Goal: Task Accomplishment & Management: Manage account settings

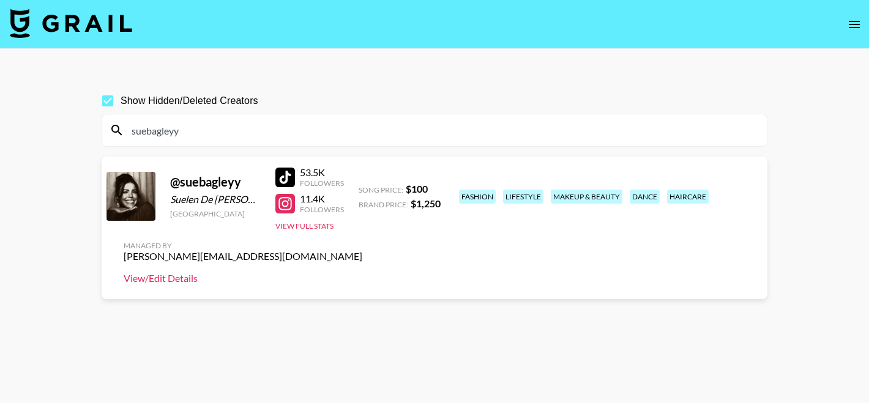
type input "suebagleyy"
click at [362, 272] on link "View/Edit Details" at bounding box center [243, 278] width 239 height 12
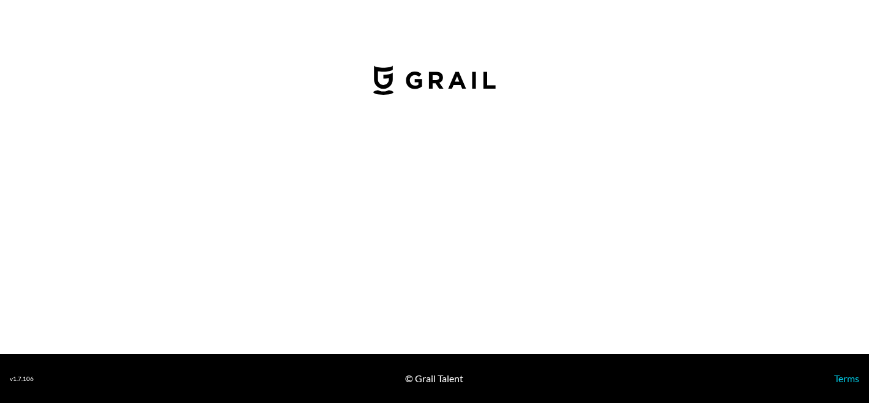
select select "USD"
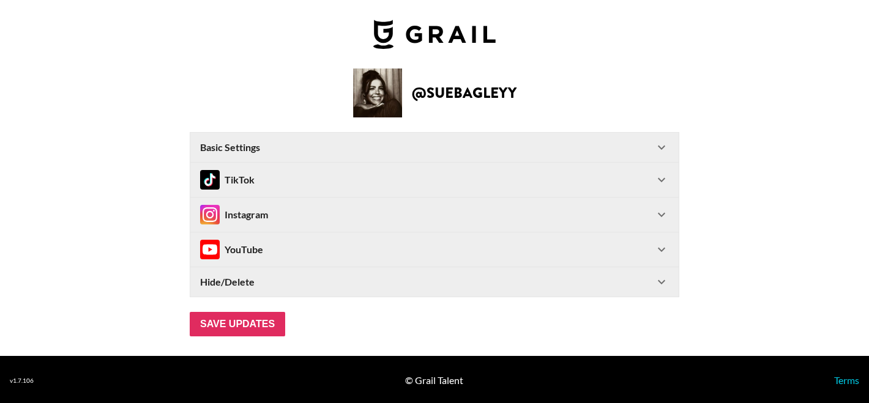
click at [320, 152] on div "Basic Settings" at bounding box center [427, 147] width 454 height 12
